Goal: Task Accomplishment & Management: Use online tool/utility

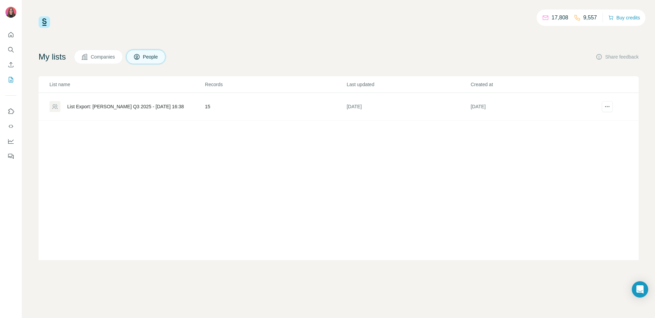
click at [162, 107] on div "List Export: Paul Hartmann Q3 2025 - 31/07/2025 16:38" at bounding box center [125, 106] width 117 height 7
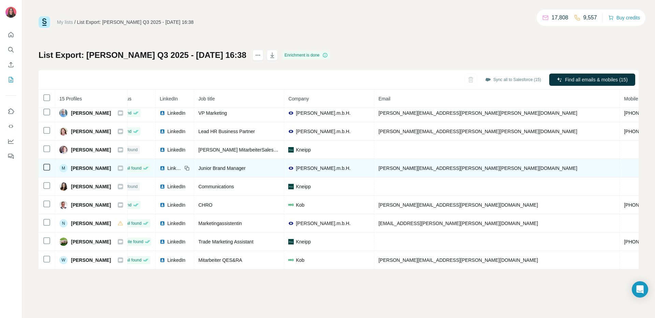
scroll to position [115, 27]
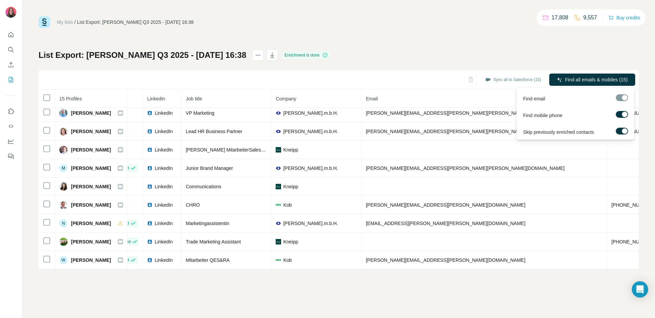
click at [501, 99] on div at bounding box center [621, 97] width 12 height 7
click at [501, 131] on label at bounding box center [621, 131] width 12 height 7
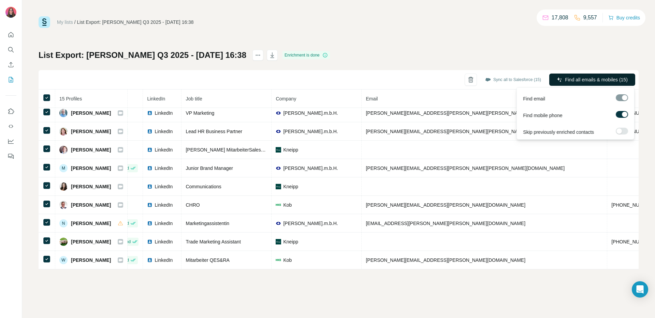
click at [501, 78] on span "Find all emails & mobiles (15)" at bounding box center [596, 79] width 63 height 7
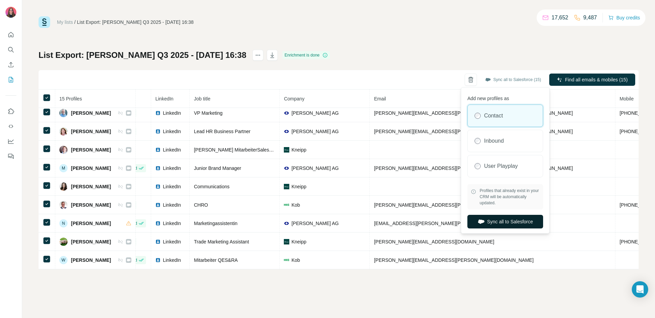
click at [501, 223] on button "Sync all to Salesforce" at bounding box center [505, 222] width 76 height 14
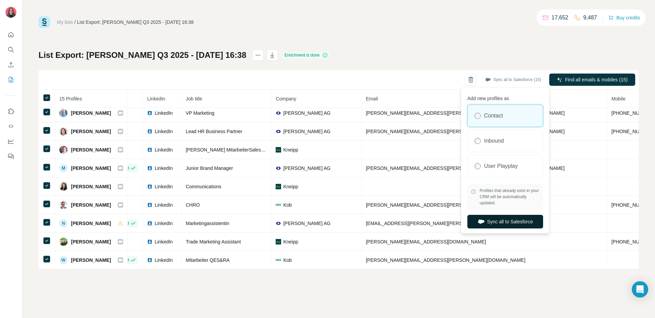
click at [494, 224] on button "Sync all to Salesforce" at bounding box center [505, 222] width 76 height 14
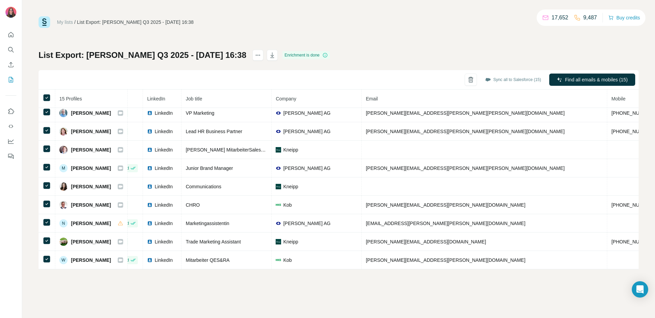
drag, startPoint x: 216, startPoint y: 24, endPoint x: 42, endPoint y: 60, distance: 178.2
click at [140, 27] on div "My lists / List Export: Paul Hartmann Q3 2025 - 31/07/2025 16:38 17,652 9,487 B…" at bounding box center [339, 22] width 600 height 12
drag, startPoint x: 88, startPoint y: 56, endPoint x: 252, endPoint y: 53, distance: 164.0
click at [246, 53] on h1 "List Export: Paul Hartmann Q3 2025 - 31/07/2025 16:38" at bounding box center [143, 55] width 208 height 11
copy h1 "Paul Hartmann Q3 2025 - 31/07/2025 16:38"
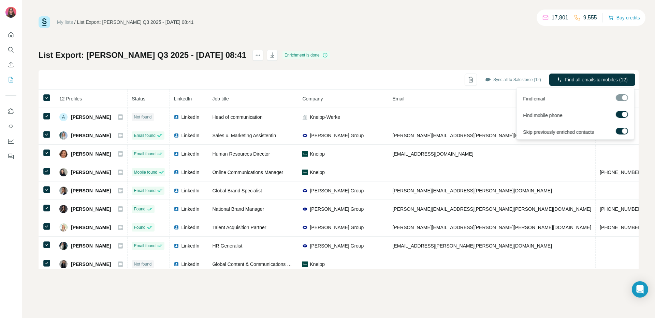
click at [622, 130] on div at bounding box center [624, 131] width 5 height 5
click at [584, 78] on span "Find all emails & mobiles (12)" at bounding box center [596, 79] width 63 height 7
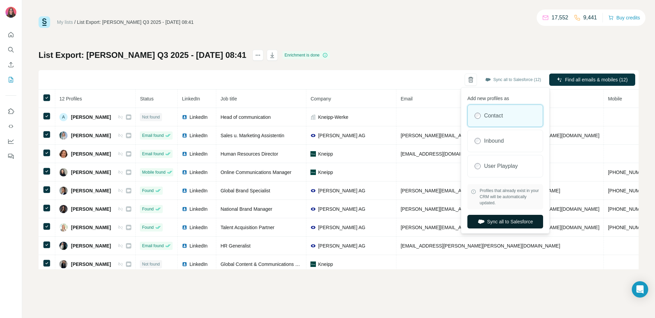
click at [494, 221] on button "Sync all to Salesforce" at bounding box center [505, 222] width 76 height 14
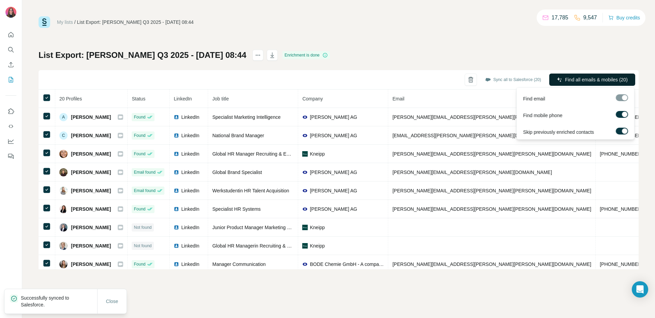
click at [556, 82] on icon "button" at bounding box center [558, 79] width 5 height 5
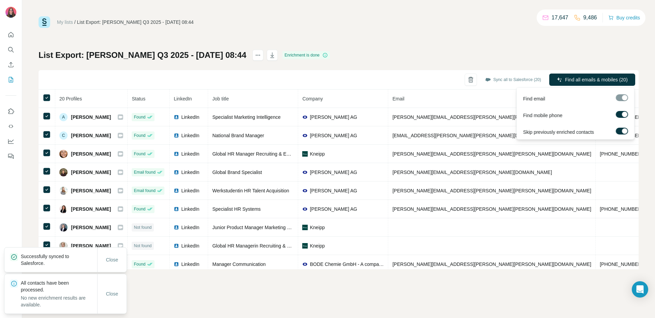
click at [618, 130] on label at bounding box center [621, 131] width 12 height 7
click at [563, 76] on button "Find all emails & mobiles (20)" at bounding box center [592, 80] width 86 height 12
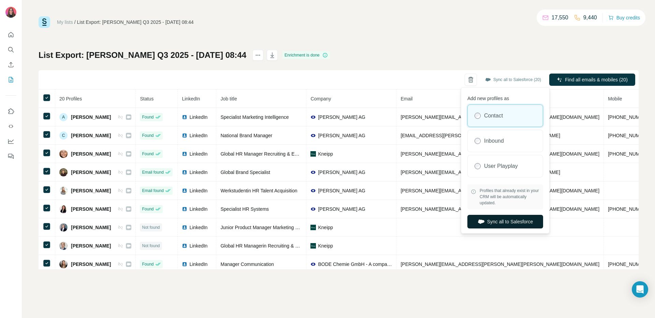
click at [498, 223] on button "Sync all to Salesforce" at bounding box center [505, 222] width 76 height 14
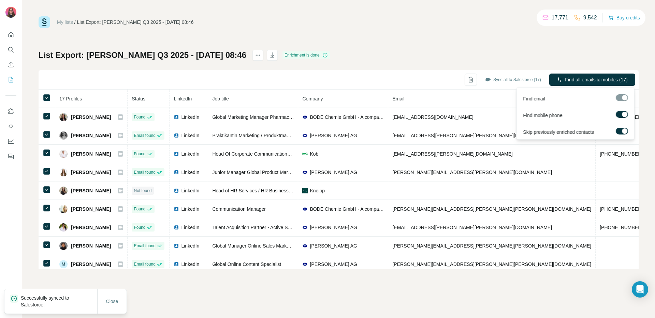
click at [623, 131] on div at bounding box center [624, 131] width 5 height 5
click at [581, 80] on span "Find all emails & mobiles (17)" at bounding box center [596, 79] width 63 height 7
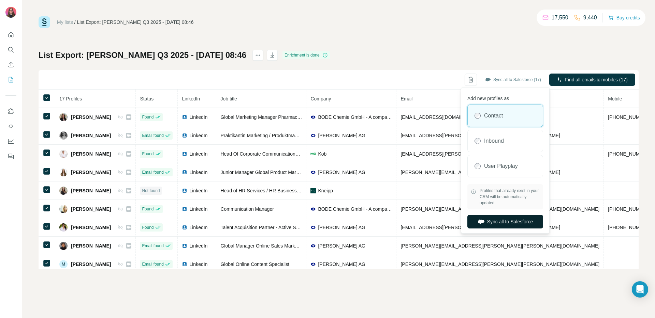
click at [490, 220] on button "Sync all to Salesforce" at bounding box center [505, 222] width 76 height 14
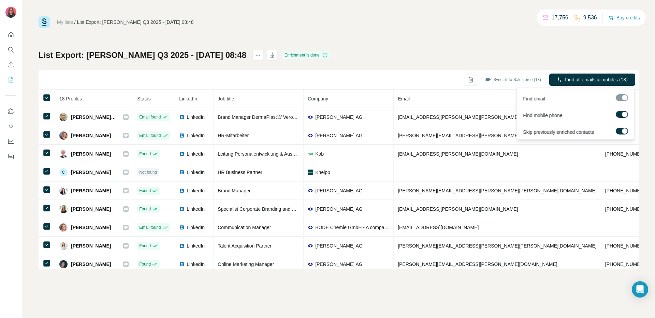
click at [623, 132] on div at bounding box center [624, 131] width 5 height 5
click at [586, 78] on span "Find all emails & mobiles (18)" at bounding box center [596, 79] width 63 height 7
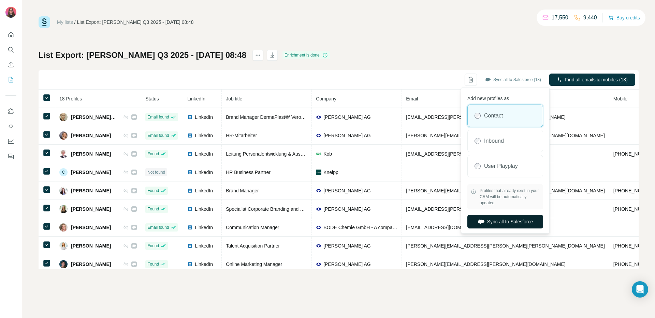
click at [512, 222] on button "Sync all to Salesforce" at bounding box center [505, 222] width 76 height 14
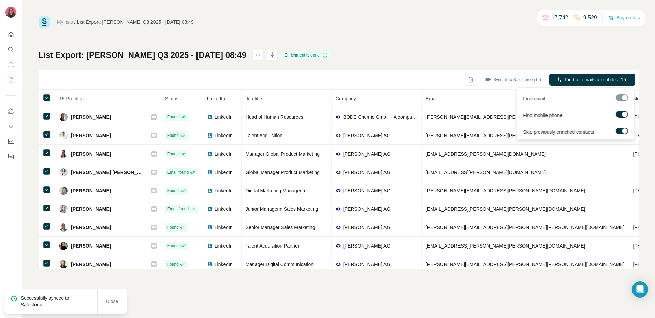
click at [625, 130] on div at bounding box center [624, 131] width 5 height 5
click at [602, 80] on span "Find all emails & mobiles (15)" at bounding box center [596, 79] width 63 height 7
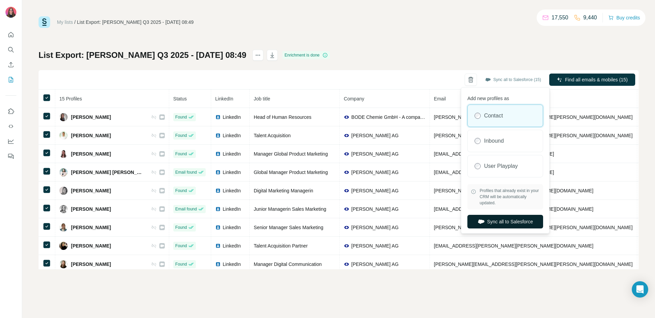
click at [506, 223] on button "Sync all to Salesforce" at bounding box center [505, 222] width 76 height 14
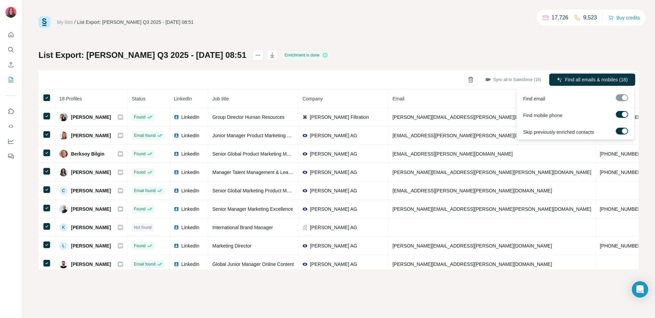
click at [618, 130] on label at bounding box center [621, 131] width 12 height 7
click at [573, 79] on span "Find all emails & mobiles (18)" at bounding box center [596, 79] width 63 height 7
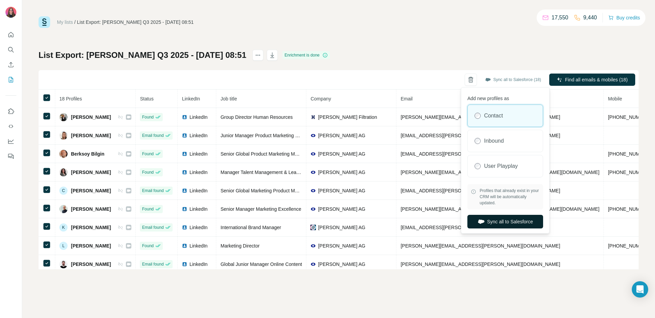
click at [504, 222] on button "Sync all to Salesforce" at bounding box center [505, 222] width 76 height 14
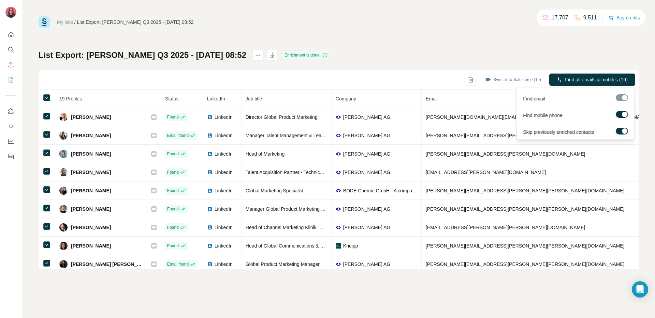
click at [626, 132] on div at bounding box center [624, 131] width 5 height 5
click at [584, 78] on span "Find all emails & mobiles (19)" at bounding box center [596, 79] width 63 height 7
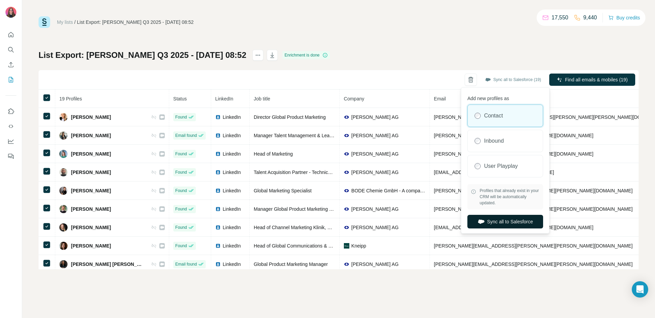
click at [495, 219] on button "Sync all to Salesforce" at bounding box center [505, 222] width 76 height 14
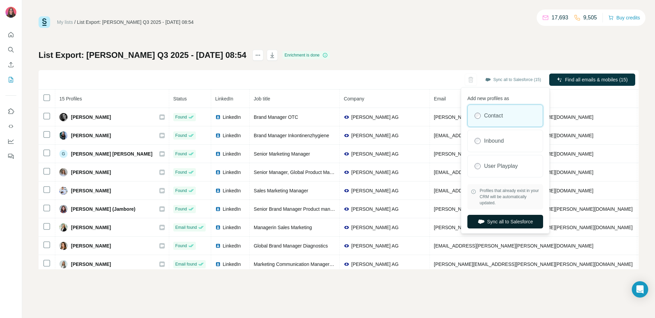
click at [508, 221] on button "Sync all to Salesforce" at bounding box center [505, 222] width 76 height 14
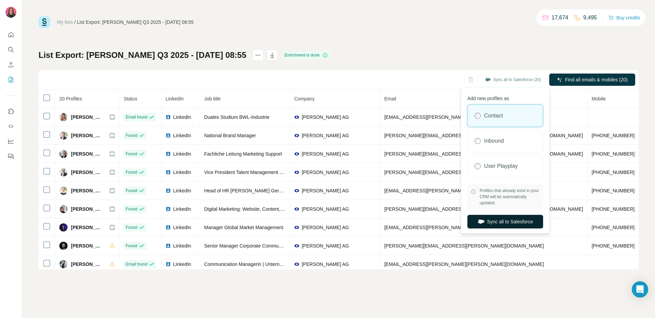
click at [496, 219] on button "Sync all to Salesforce" at bounding box center [505, 222] width 76 height 14
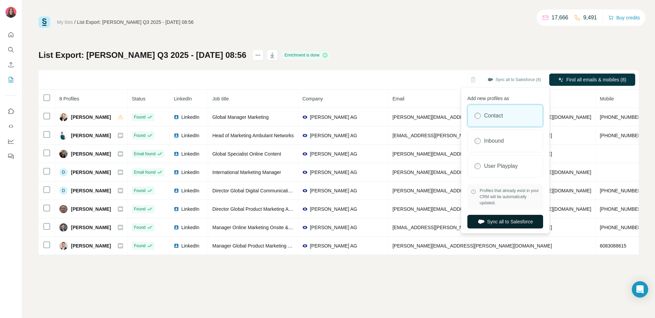
click at [507, 220] on button "Sync all to Salesforce" at bounding box center [505, 222] width 76 height 14
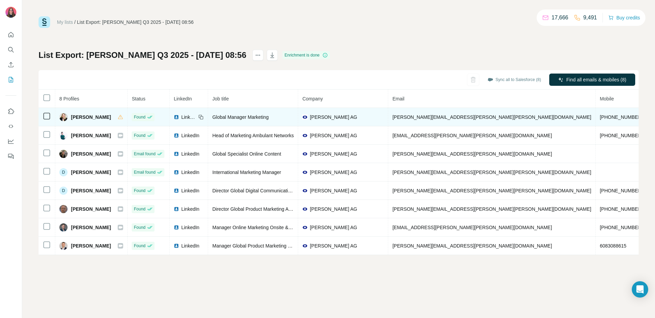
drag, startPoint x: 107, startPoint y: 117, endPoint x: 73, endPoint y: 119, distance: 34.1
click at [71, 119] on span "[PERSON_NAME]" at bounding box center [91, 117] width 40 height 7
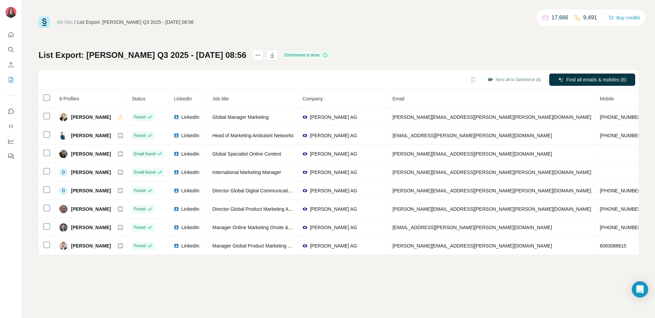
copy span "[PERSON_NAME]"
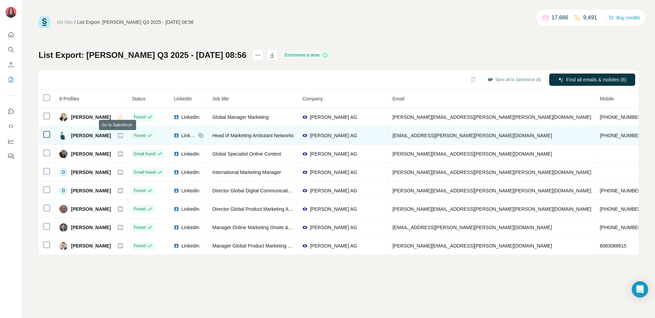
click at [119, 136] on icon at bounding box center [121, 135] width 4 height 2
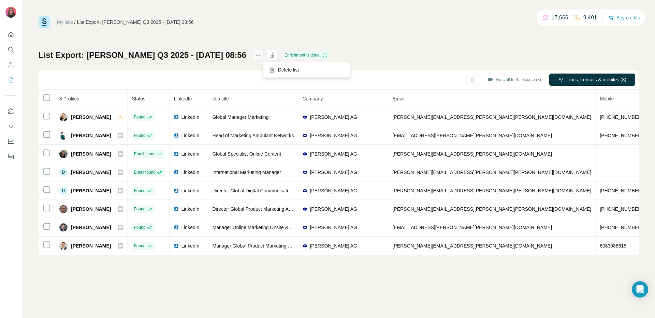
click at [261, 56] on icon "actions" at bounding box center [257, 55] width 7 height 7
click at [390, 36] on div "My lists / List Export: [PERSON_NAME] Q3 2025 - [DATE] 08:56 17,666 9,491 Buy c…" at bounding box center [339, 135] width 600 height 239
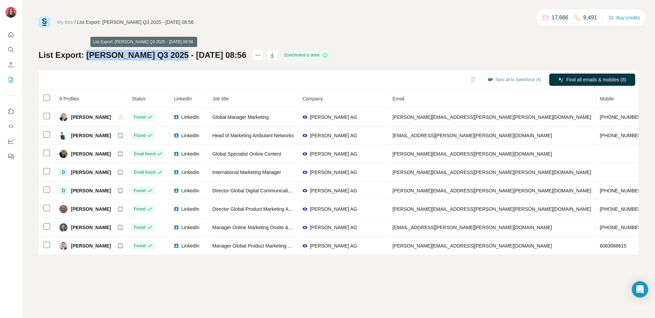
drag, startPoint x: 87, startPoint y: 55, endPoint x: 177, endPoint y: 50, distance: 90.8
click at [177, 50] on h1 "List Export: [PERSON_NAME] Q3 2025 - [DATE] 08:56" at bounding box center [143, 55] width 208 height 11
copy h1 "[PERSON_NAME] Q3 2025"
